Goal: Use online tool/utility

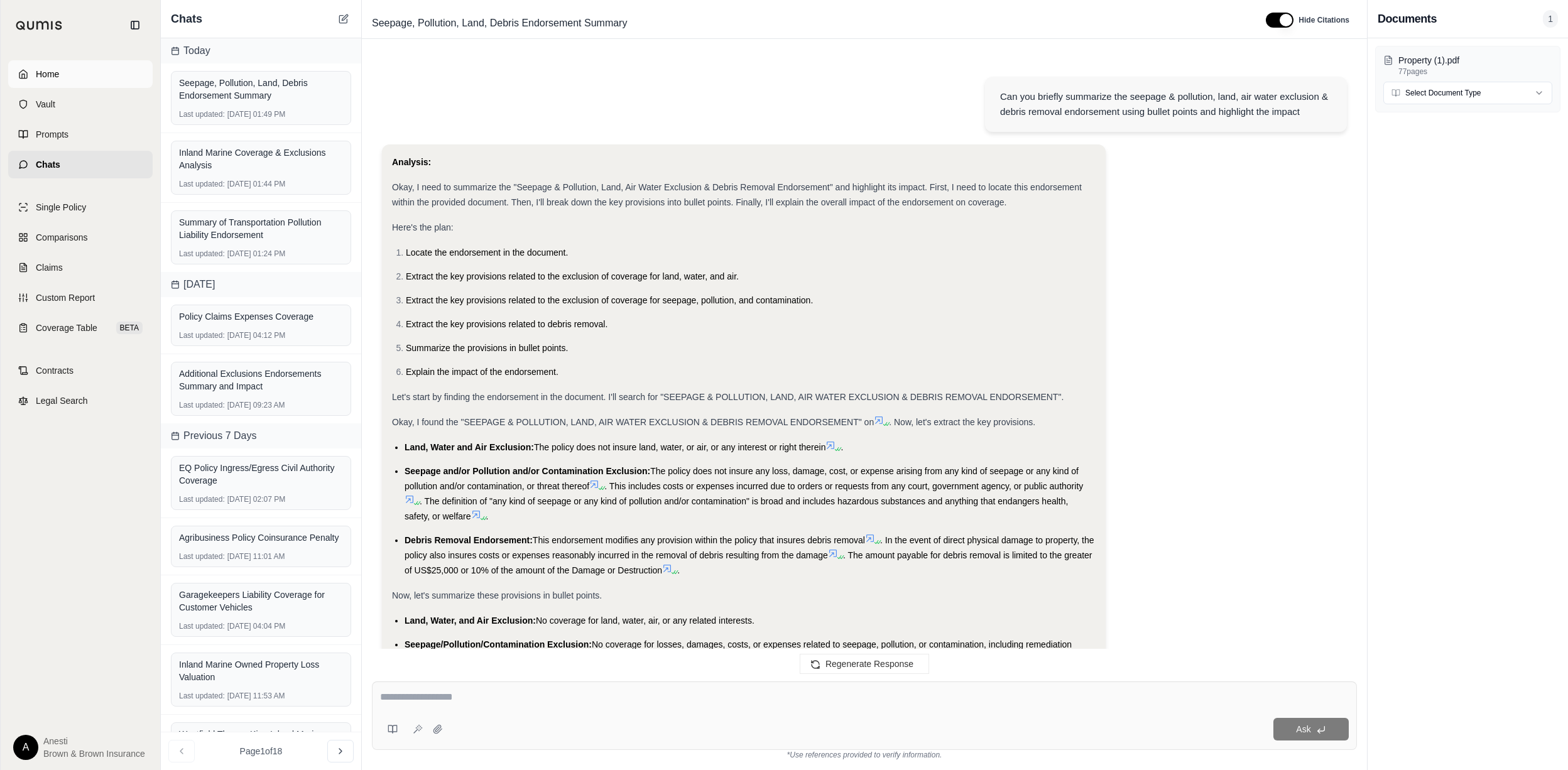
scroll to position [2006, 0]
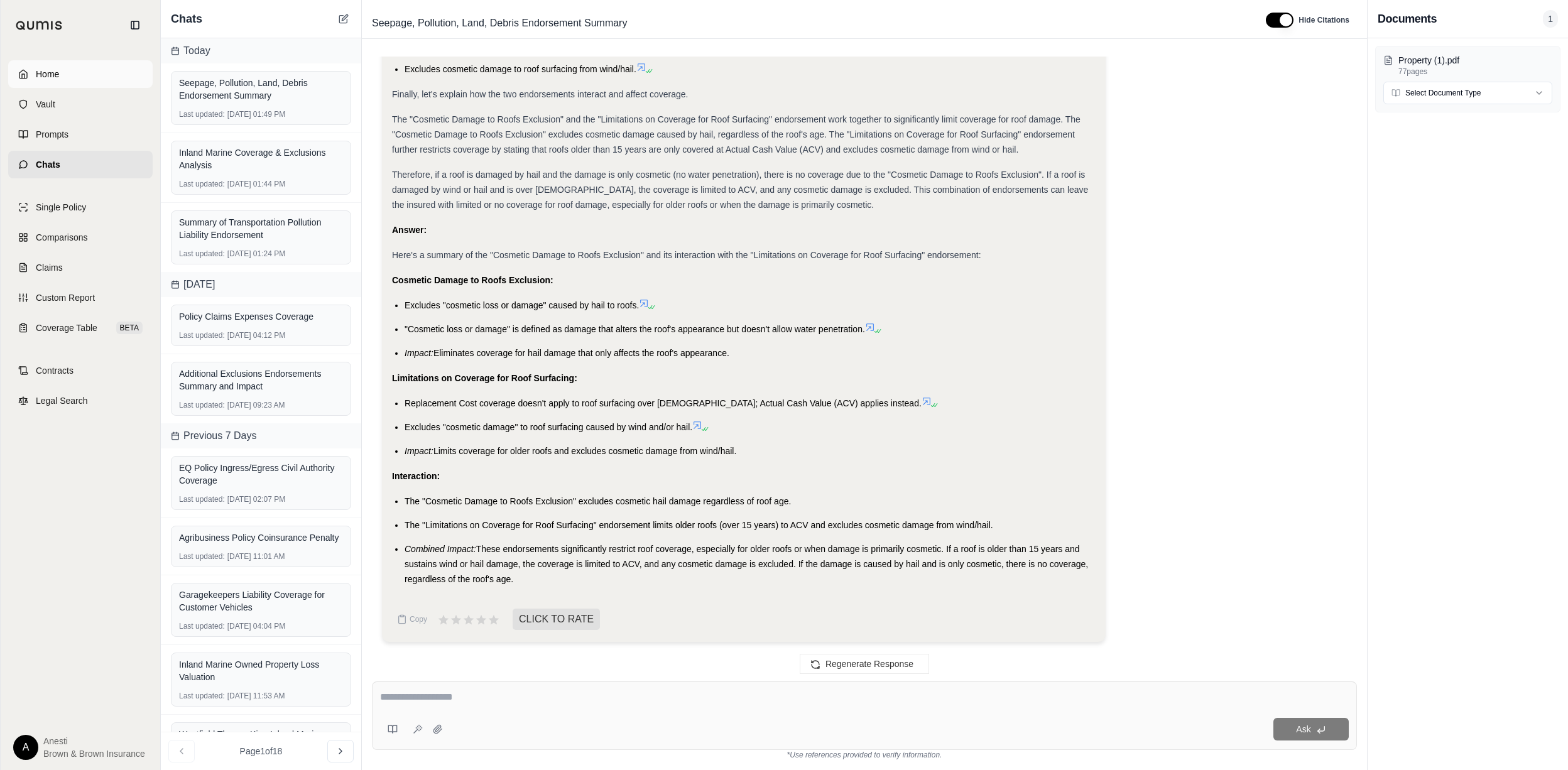
click at [40, 80] on link "Home" at bounding box center [80, 74] width 144 height 28
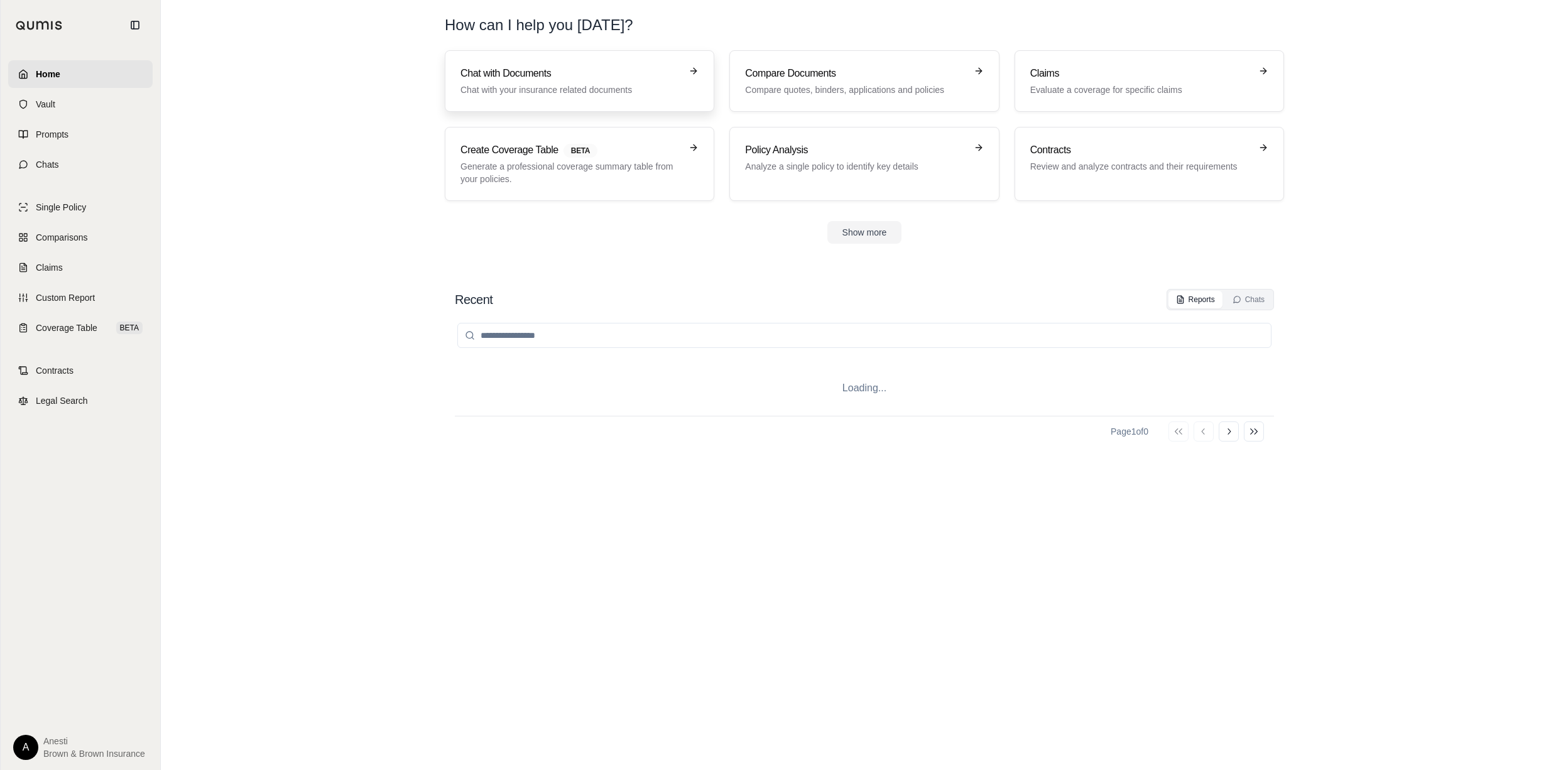
click at [495, 93] on p "Chat with your insurance related documents" at bounding box center [571, 89] width 221 height 12
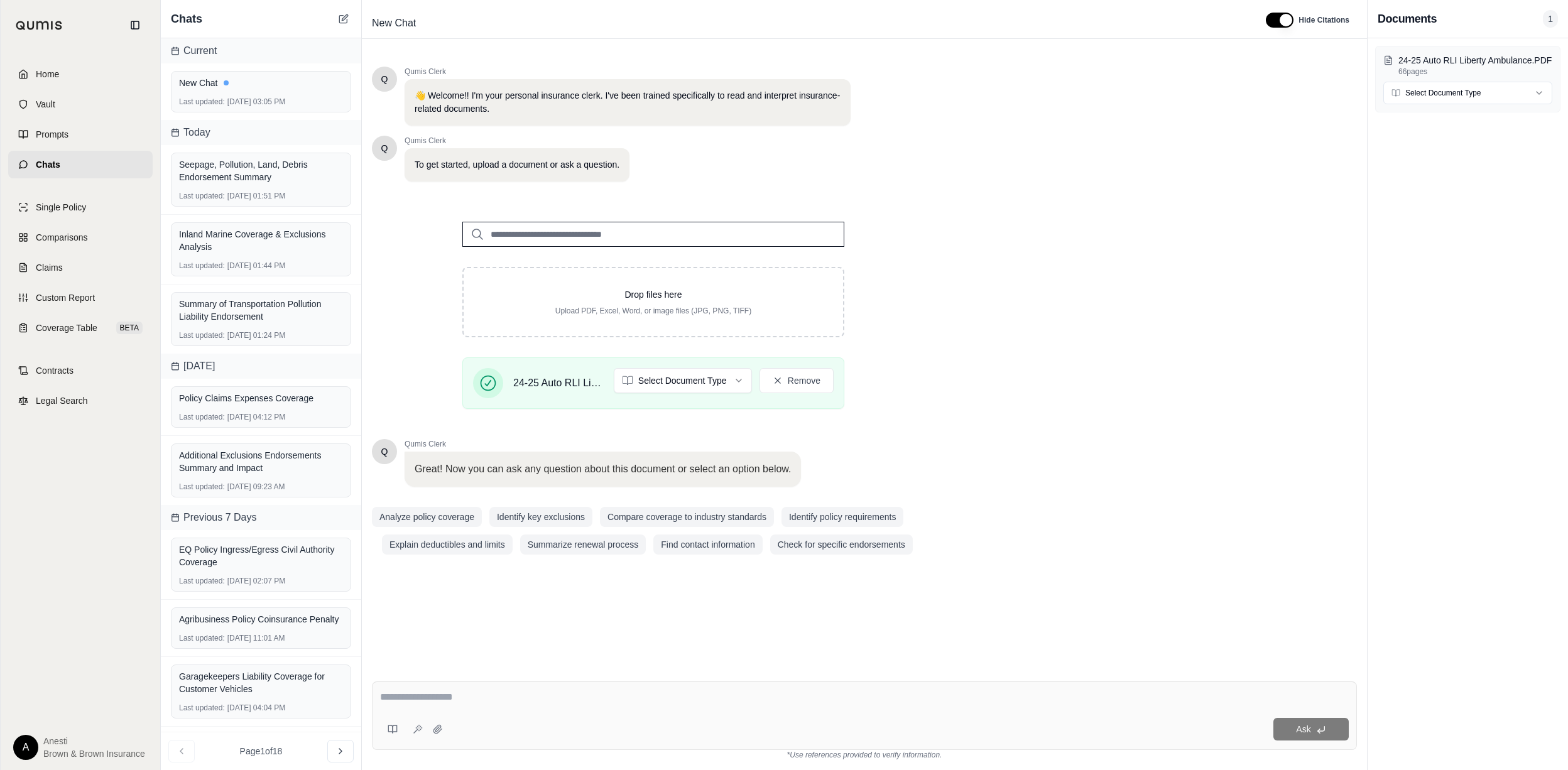
click at [401, 694] on textarea at bounding box center [865, 697] width 969 height 15
type textarea "**********"
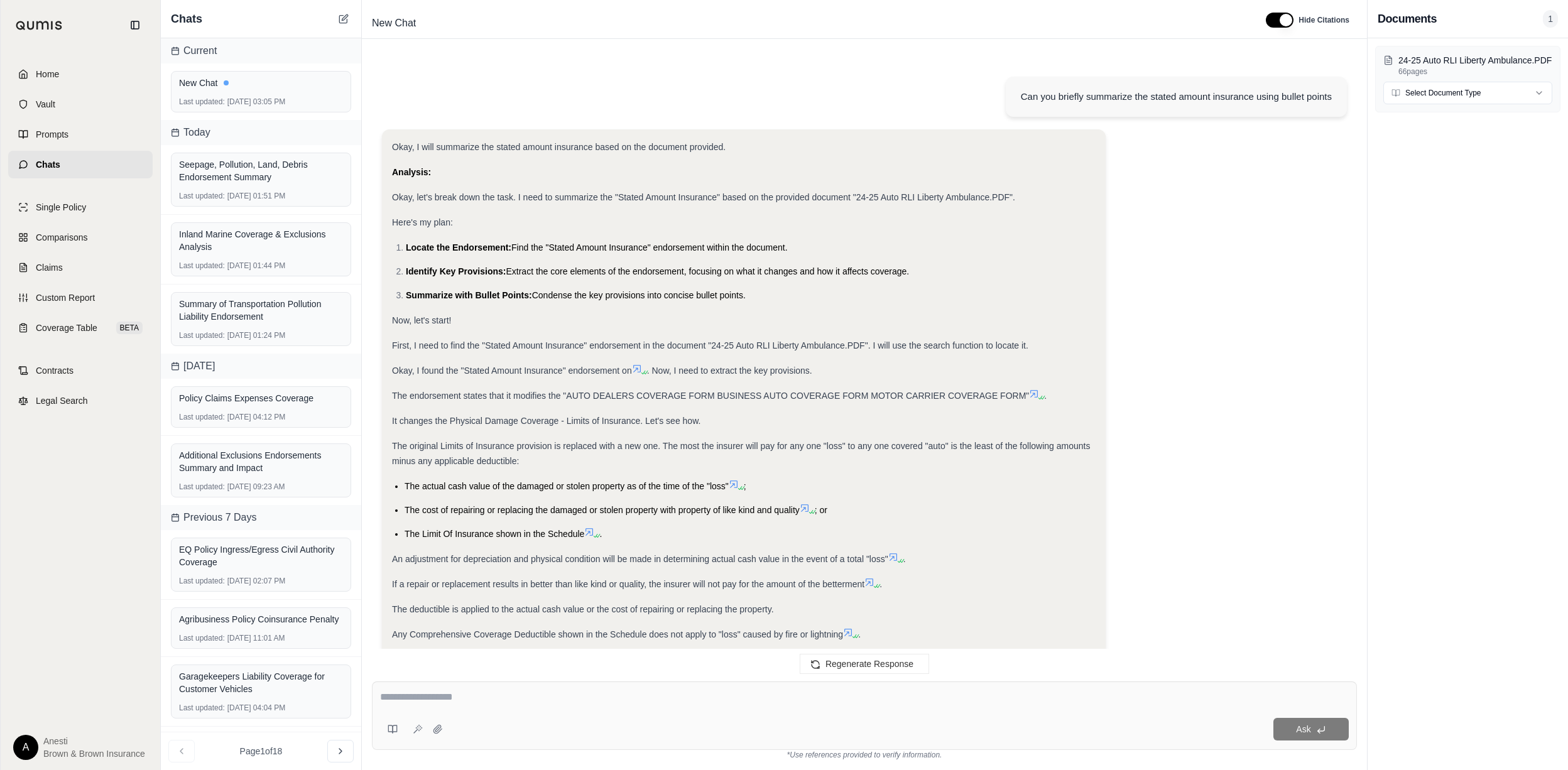
scroll to position [347, 0]
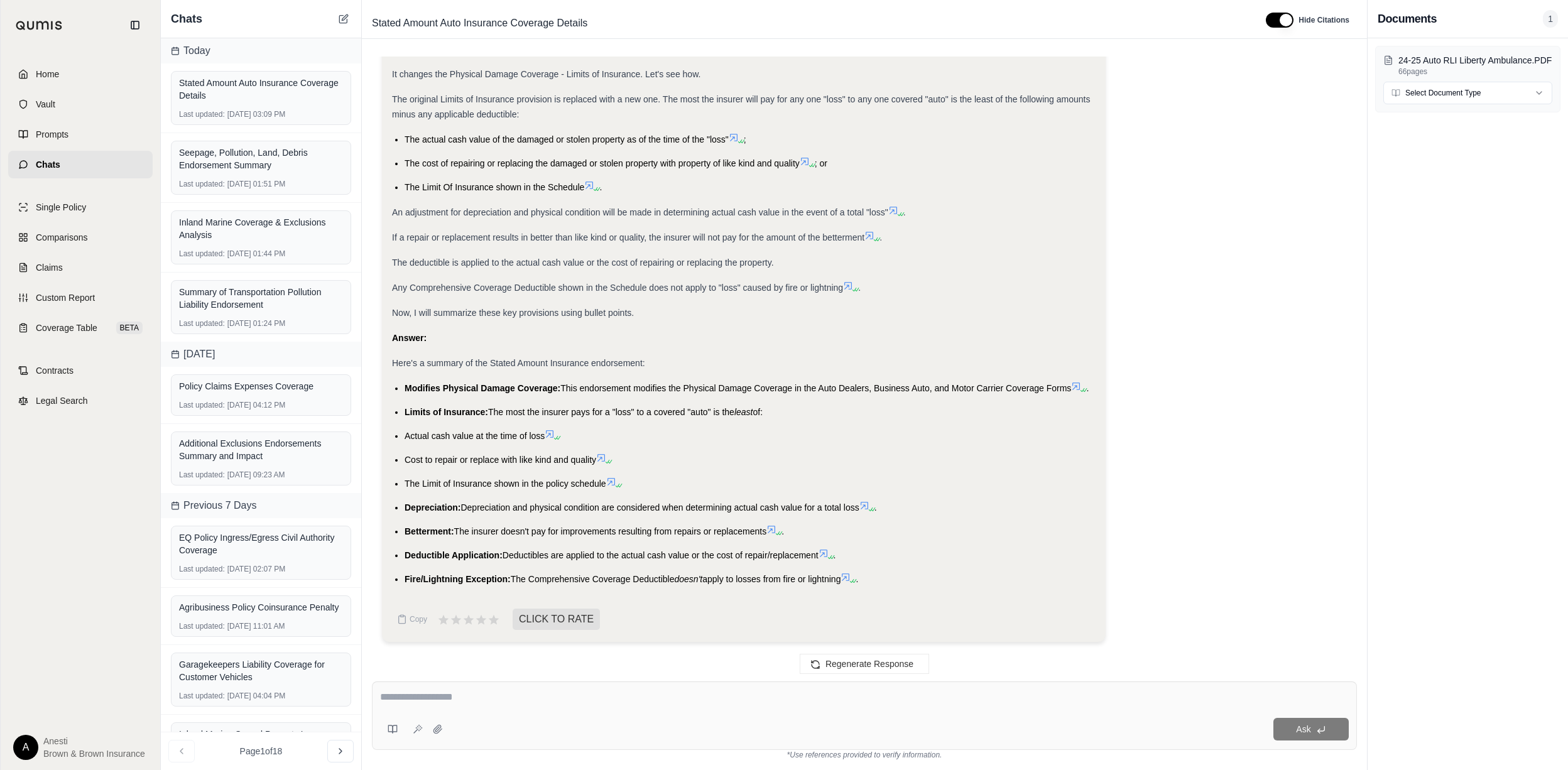
drag, startPoint x: 403, startPoint y: 383, endPoint x: 847, endPoint y: 570, distance: 481.8
click at [847, 570] on ul "Modifies Physical Damage Coverage: This endorsement modifies the Physical Damag…" at bounding box center [744, 484] width 703 height 206
copy ul "Modifies Physical Damage Coverage: This endorsement modifies the Physical Damag…"
